Goal: Task Accomplishment & Management: Manage account settings

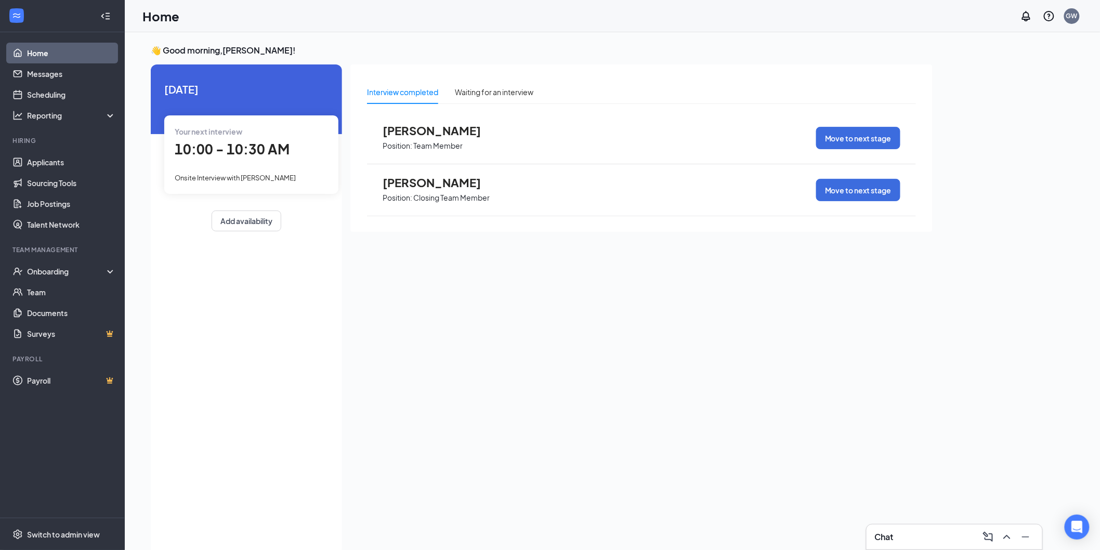
click at [418, 133] on span "[PERSON_NAME]" at bounding box center [440, 131] width 114 height 14
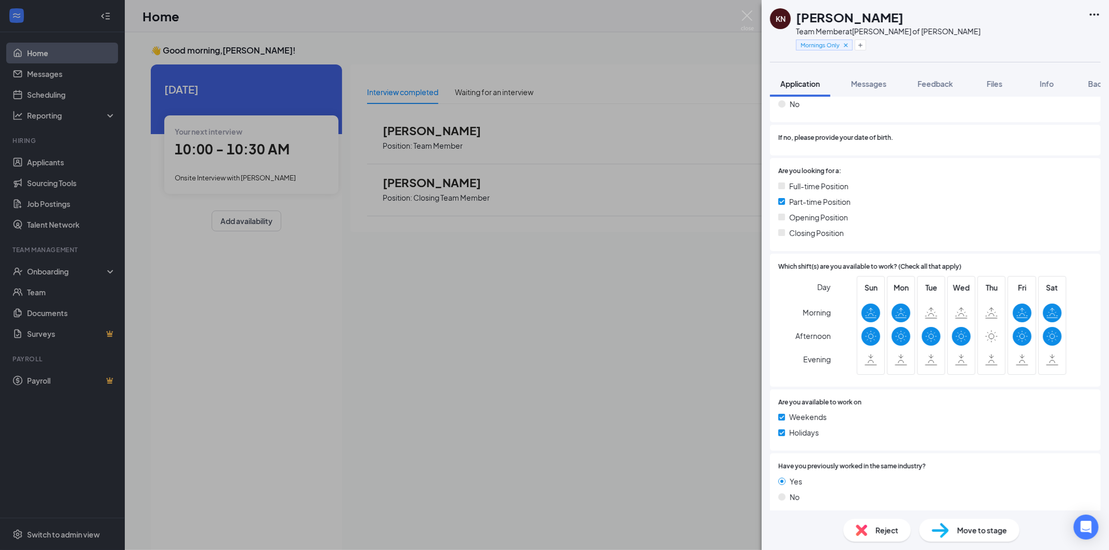
scroll to position [115, 0]
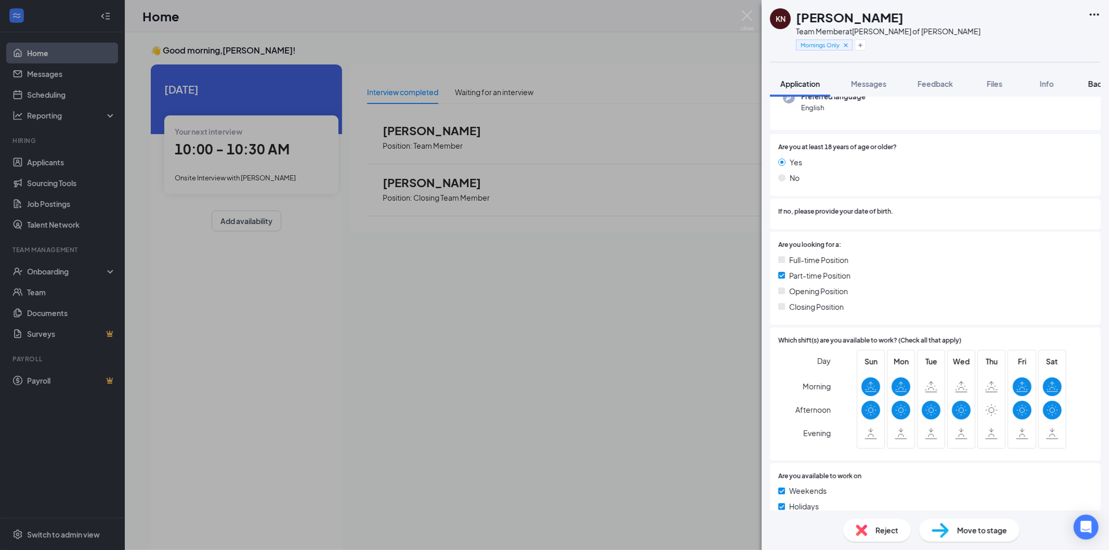
click at [1092, 88] on div "Background" at bounding box center [1109, 84] width 43 height 10
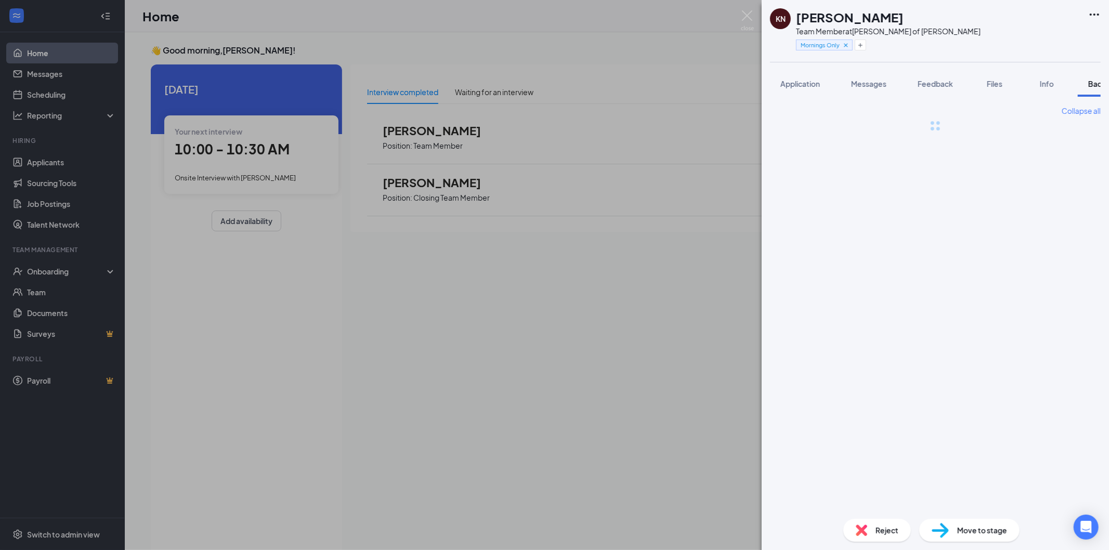
scroll to position [0, 43]
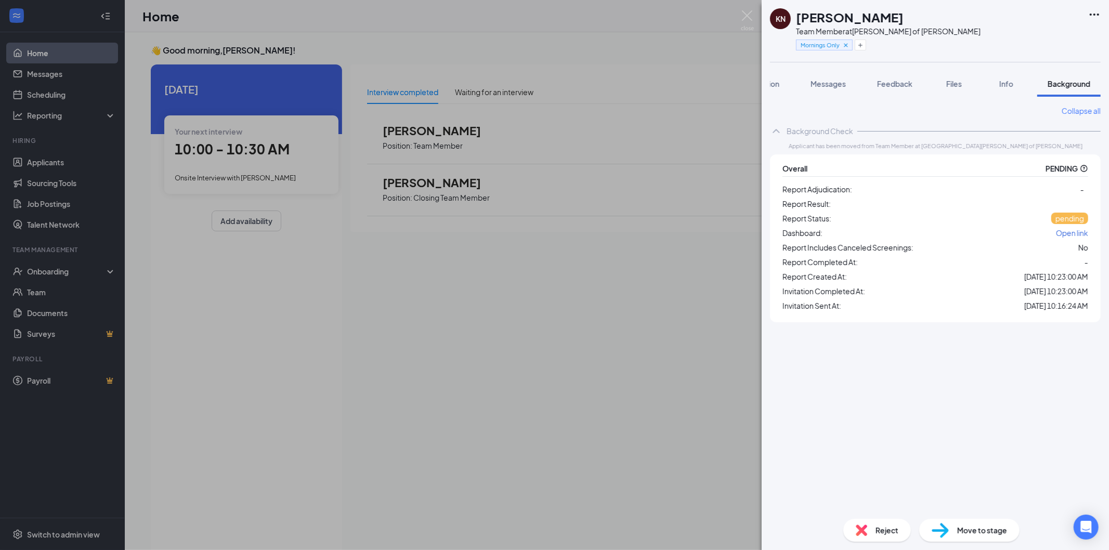
click at [506, 195] on div "KN [PERSON_NAME] Team Member at [PERSON_NAME] of [PERSON_NAME] Mornings Only Ap…" at bounding box center [554, 275] width 1109 height 550
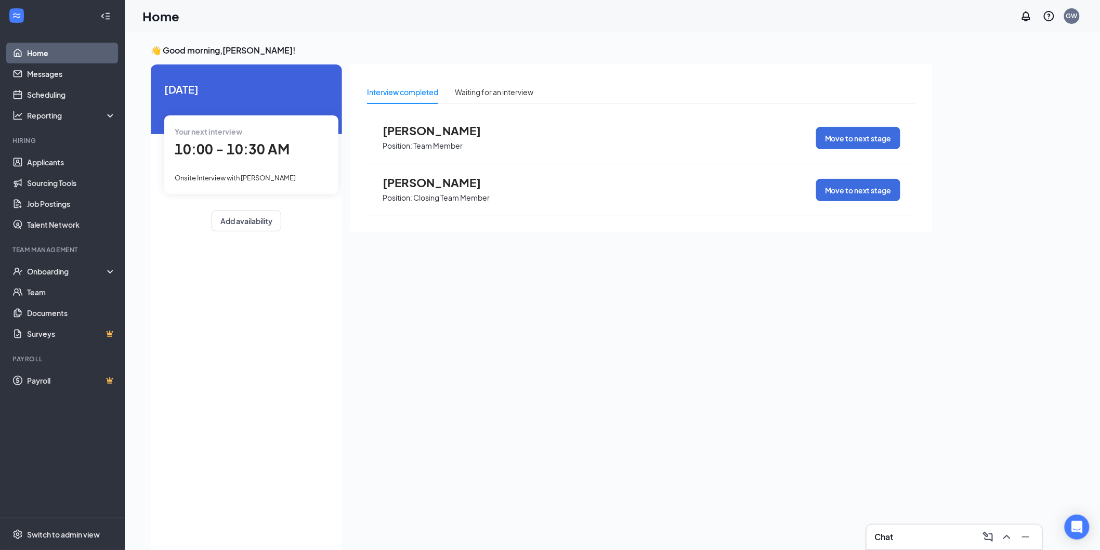
click at [424, 186] on span "[PERSON_NAME]" at bounding box center [440, 183] width 114 height 14
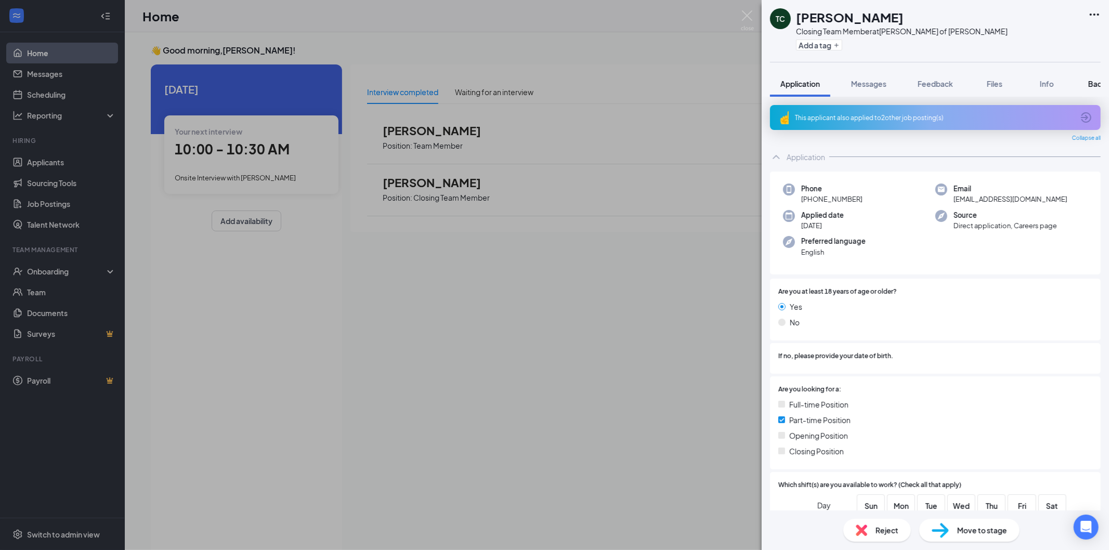
click at [1089, 84] on button "Background" at bounding box center [1109, 84] width 63 height 26
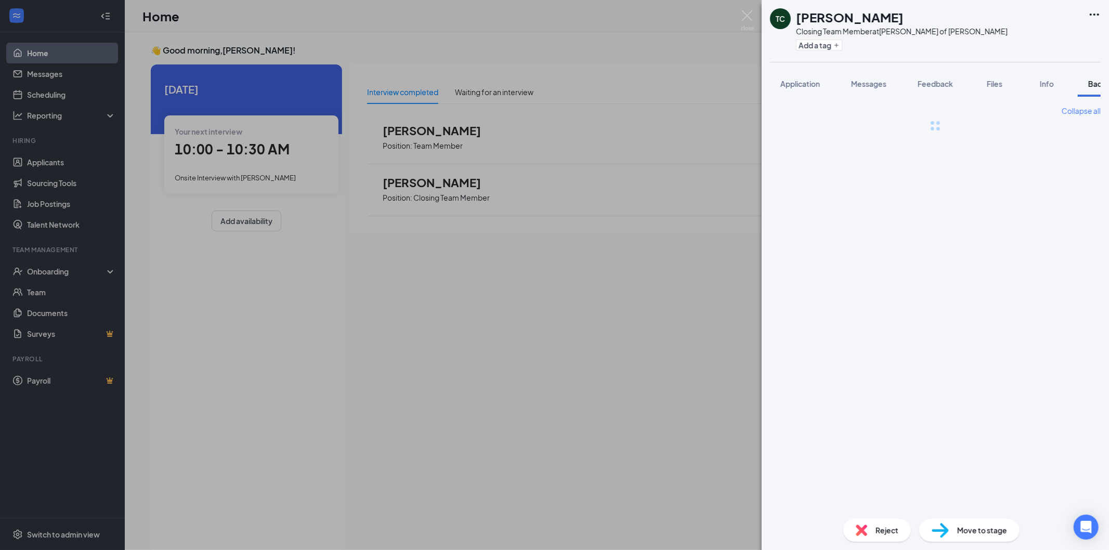
scroll to position [0, 43]
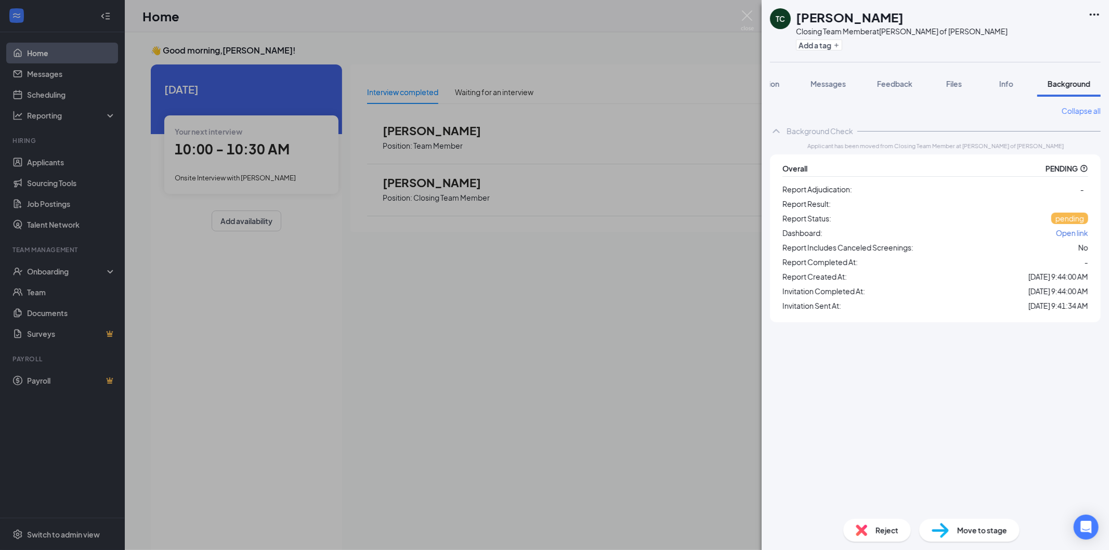
click at [600, 314] on div "TC [PERSON_NAME] Closing Team Member at [PERSON_NAME] of [PERSON_NAME] Add a ta…" at bounding box center [554, 275] width 1109 height 550
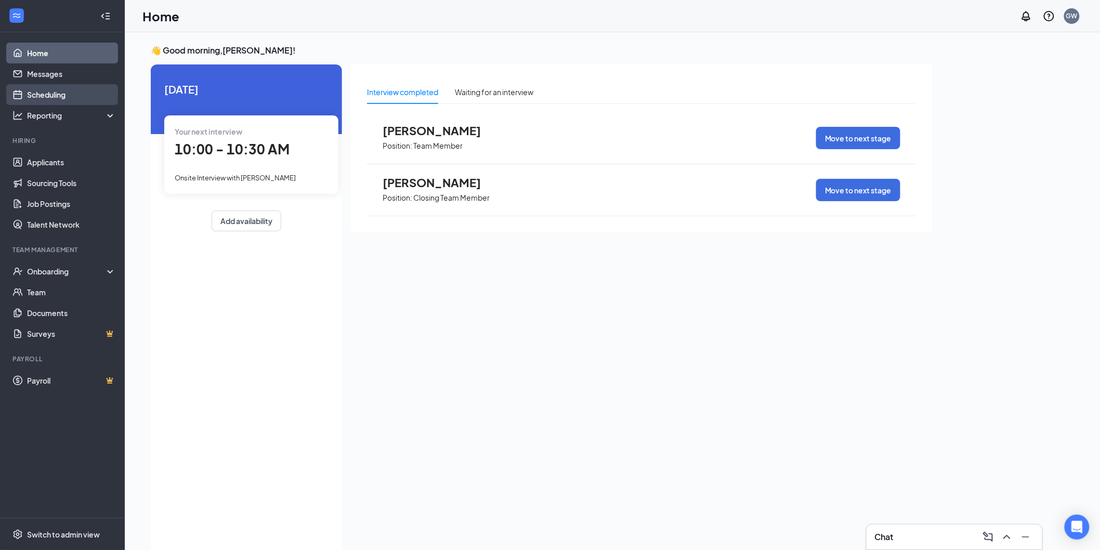
click at [59, 94] on link "Scheduling" at bounding box center [71, 94] width 89 height 21
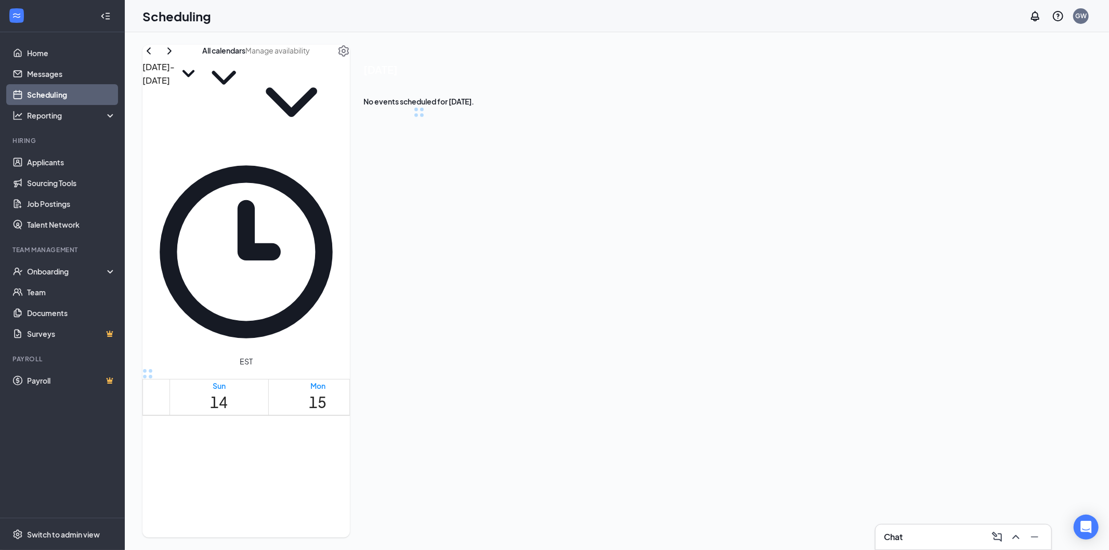
scroll to position [511, 0]
click at [416, 548] on div "1" at bounding box center [436, 553] width 48 height 10
click at [538, 115] on div "Team Member at [GEOGRAPHIC_DATA][PERSON_NAME] of [PERSON_NAME]" at bounding box center [482, 93] width 109 height 46
click at [538, 70] on h3 "[PERSON_NAME]" at bounding box center [482, 63] width 109 height 14
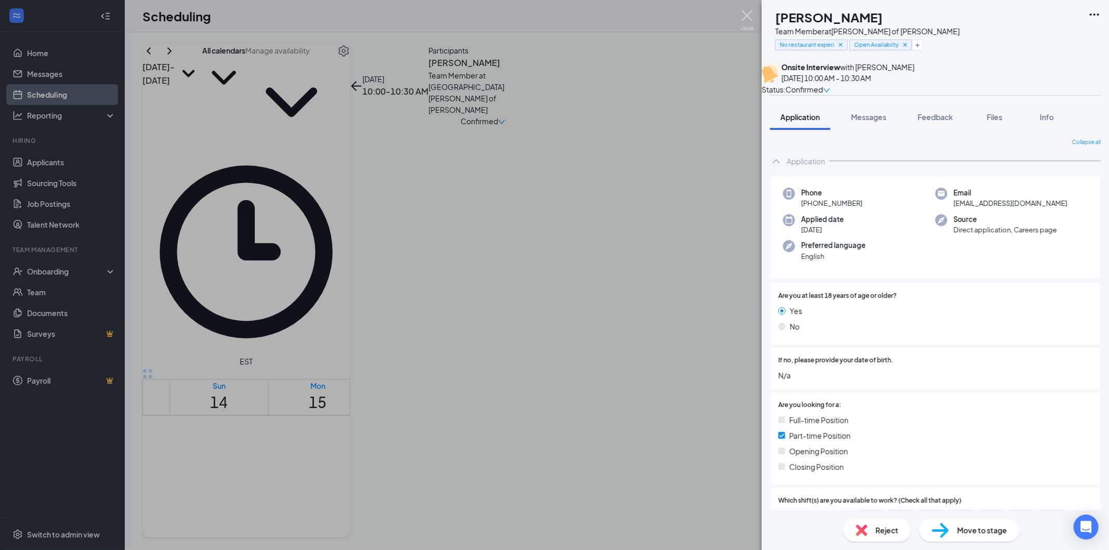
click at [747, 13] on img at bounding box center [747, 20] width 13 height 20
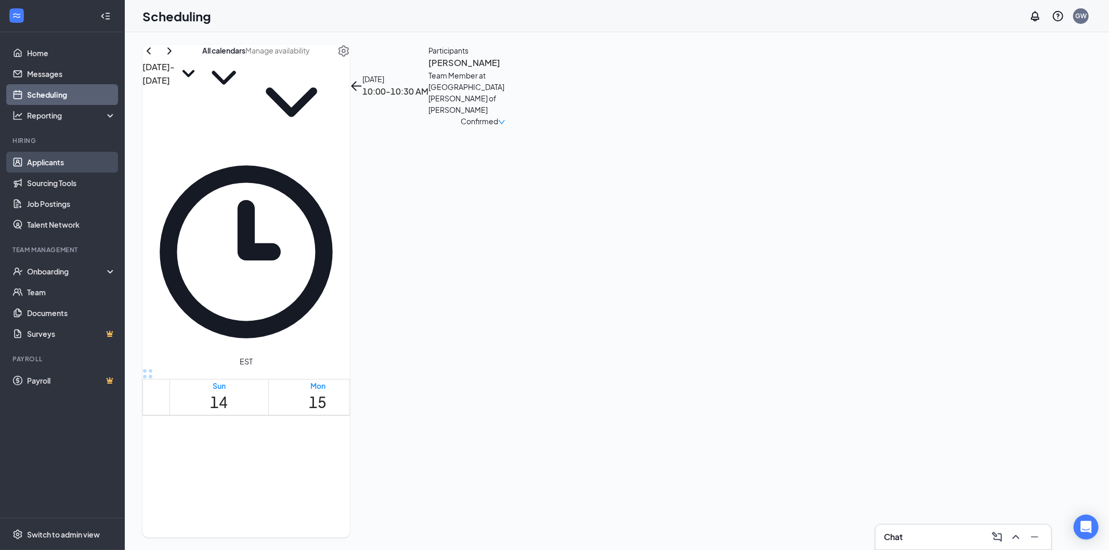
click at [49, 163] on link "Applicants" at bounding box center [71, 162] width 89 height 21
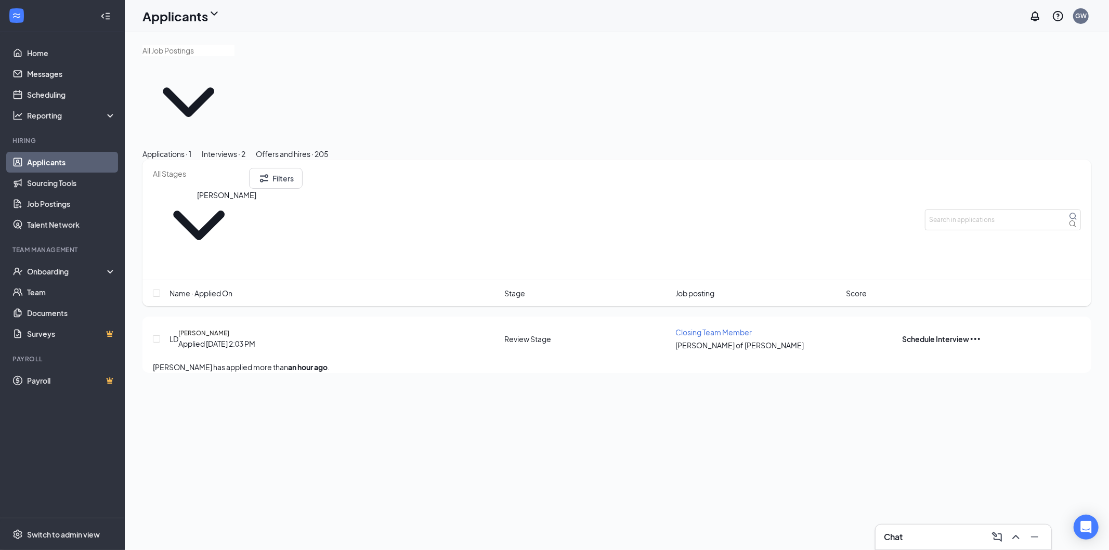
click at [222, 329] on h5 "[PERSON_NAME]" at bounding box center [203, 333] width 51 height 9
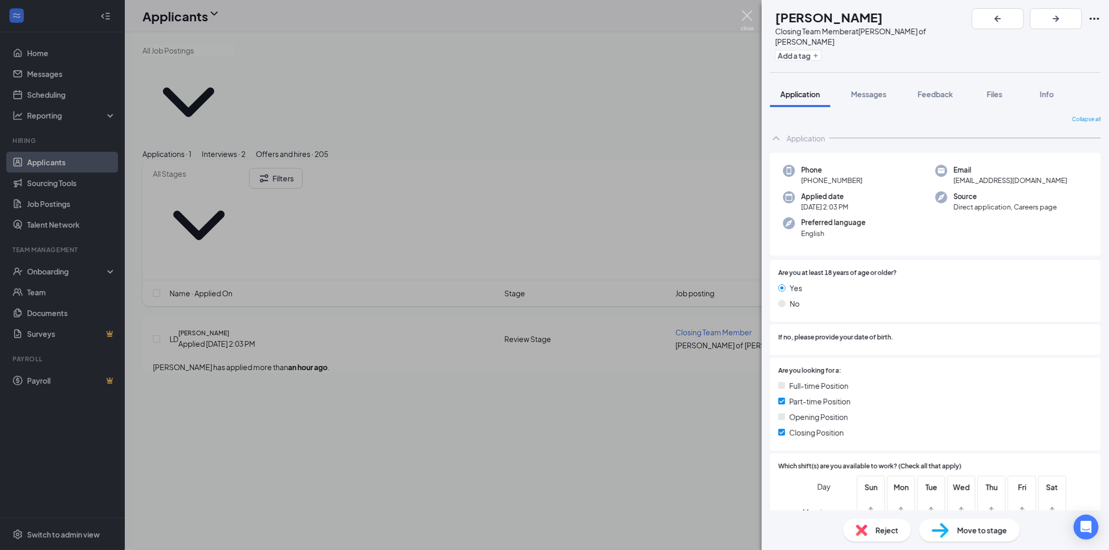
click at [748, 14] on img at bounding box center [747, 20] width 13 height 20
